Goal: Transaction & Acquisition: Purchase product/service

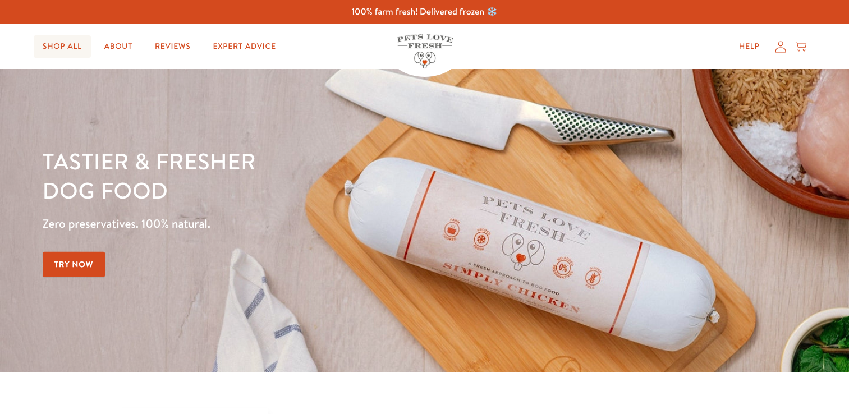
click at [53, 50] on link "Shop All" at bounding box center [62, 46] width 57 height 22
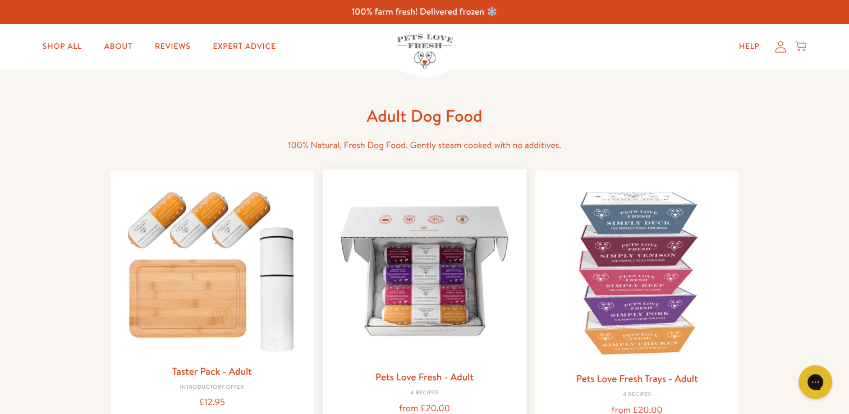
click at [432, 255] on img at bounding box center [425, 271] width 186 height 186
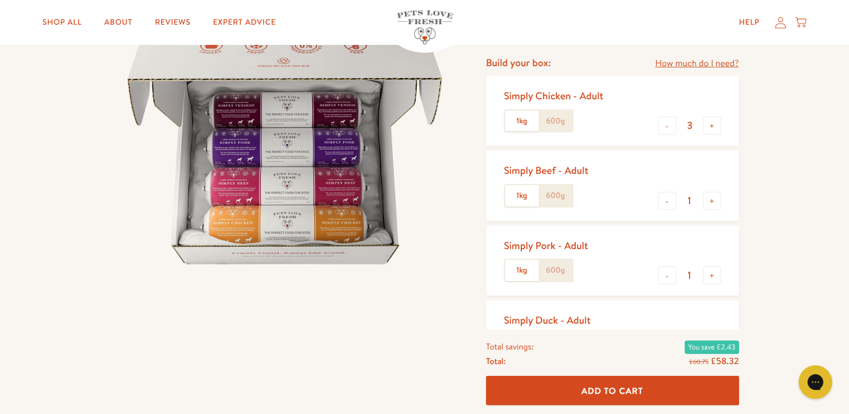
scroll to position [130, 0]
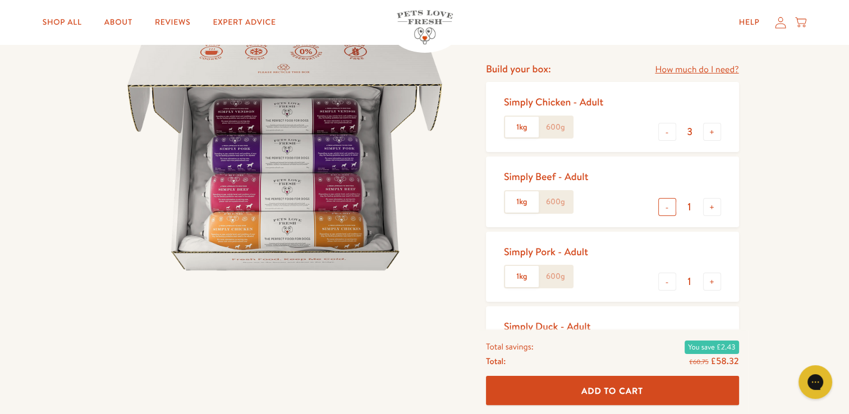
click at [668, 201] on button "-" at bounding box center [667, 207] width 18 height 18
type input "0"
click at [667, 277] on button "-" at bounding box center [667, 282] width 18 height 18
type input "0"
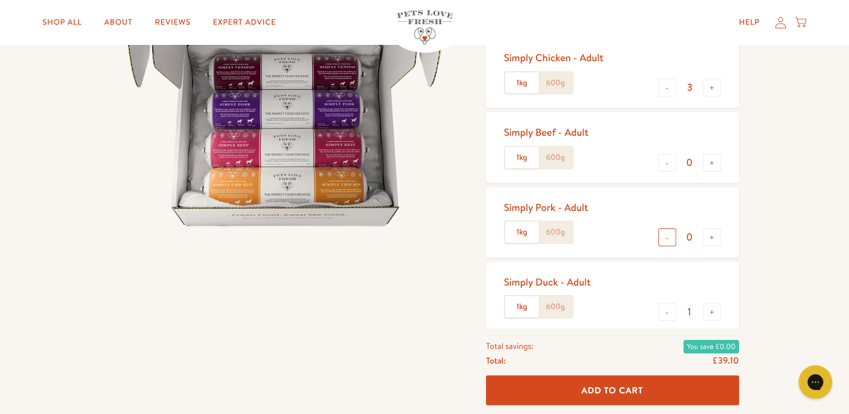
scroll to position [173, 0]
